Goal: Information Seeking & Learning: Learn about a topic

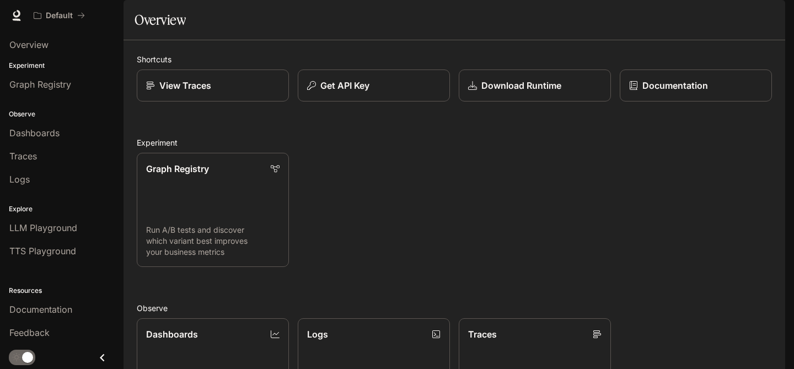
click at [772, 12] on img "button" at bounding box center [769, 15] width 15 height 15
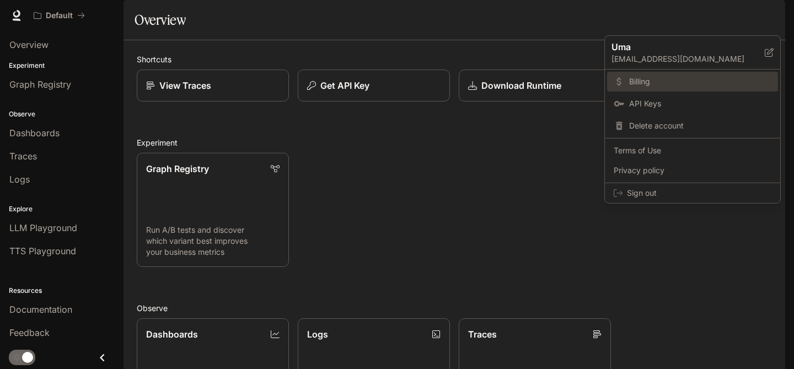
click at [635, 87] on span "Billing" at bounding box center [700, 81] width 142 height 11
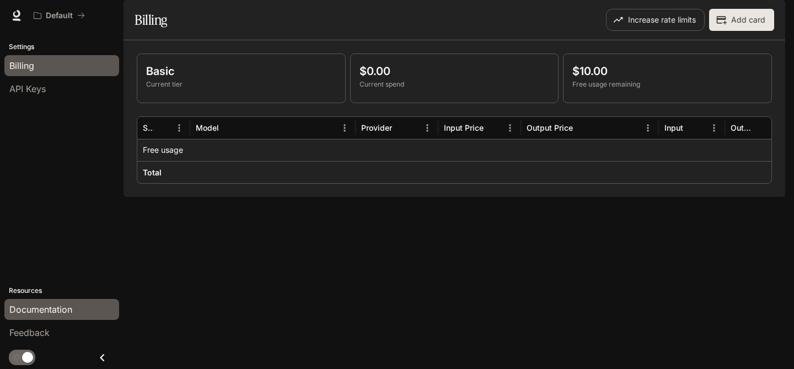
click at [50, 304] on span "Documentation" at bounding box center [40, 309] width 63 height 13
